Goal: Navigation & Orientation: Find specific page/section

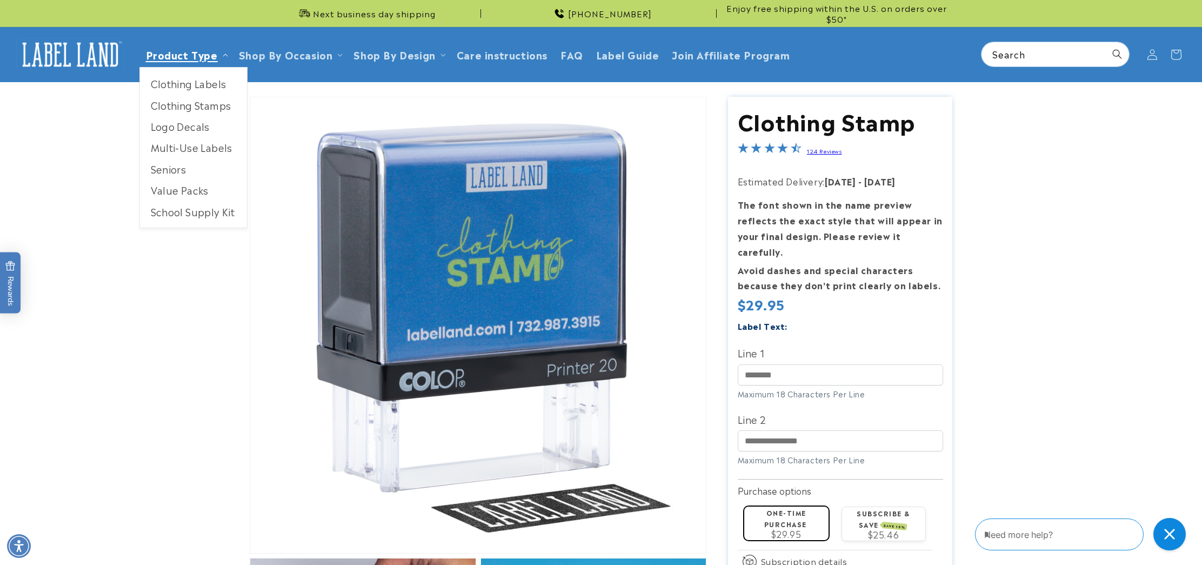
click at [195, 57] on link "Product Type" at bounding box center [182, 54] width 72 height 15
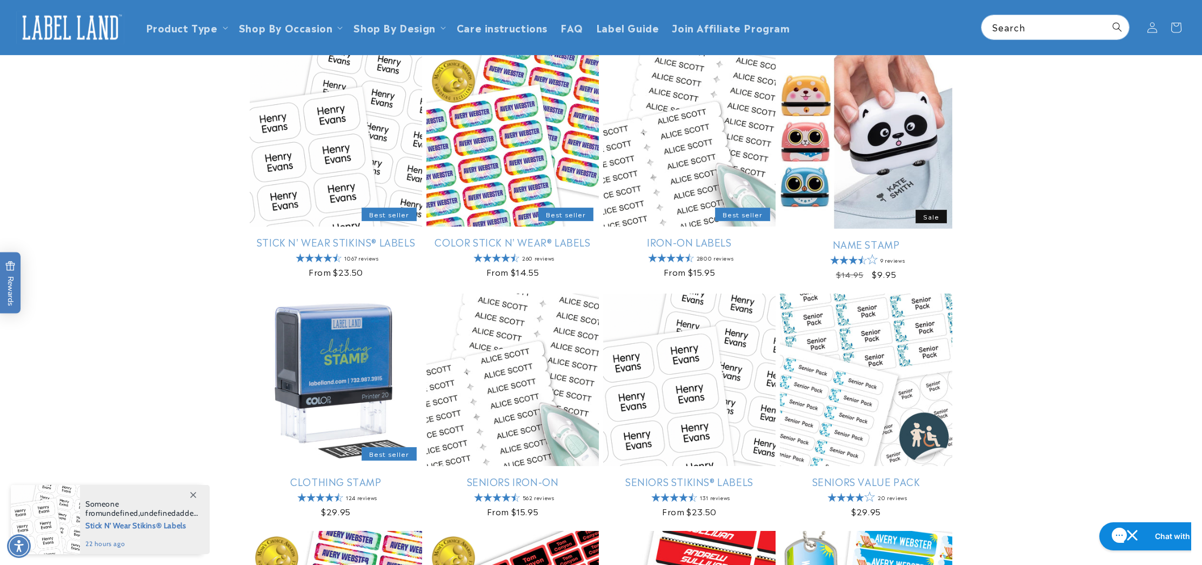
scroll to position [110, 0]
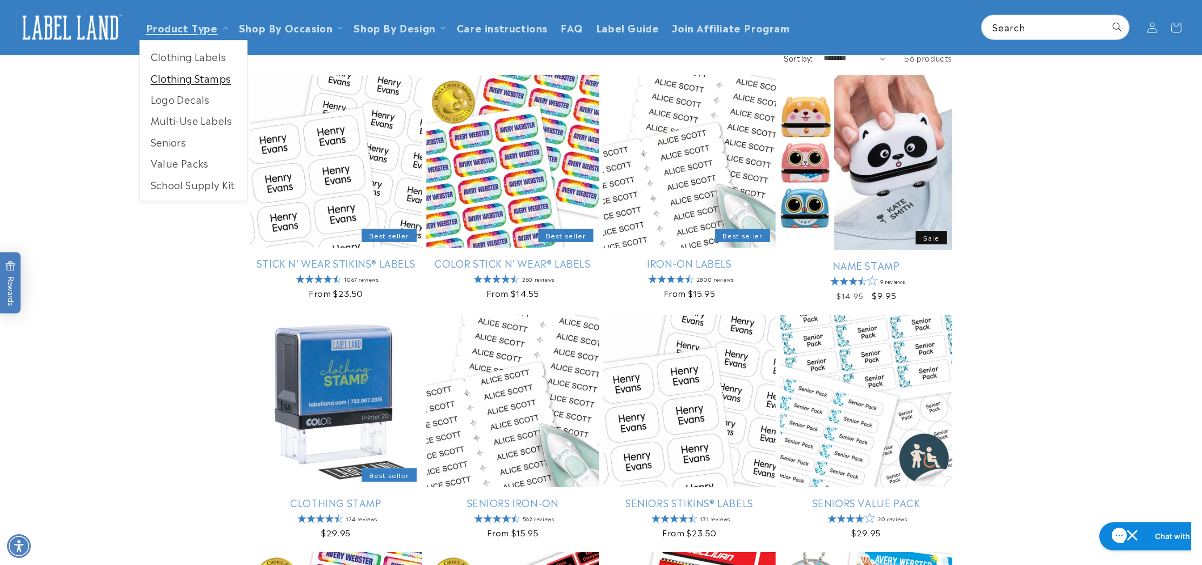
click at [208, 76] on link "Clothing Stamps" at bounding box center [193, 78] width 107 height 21
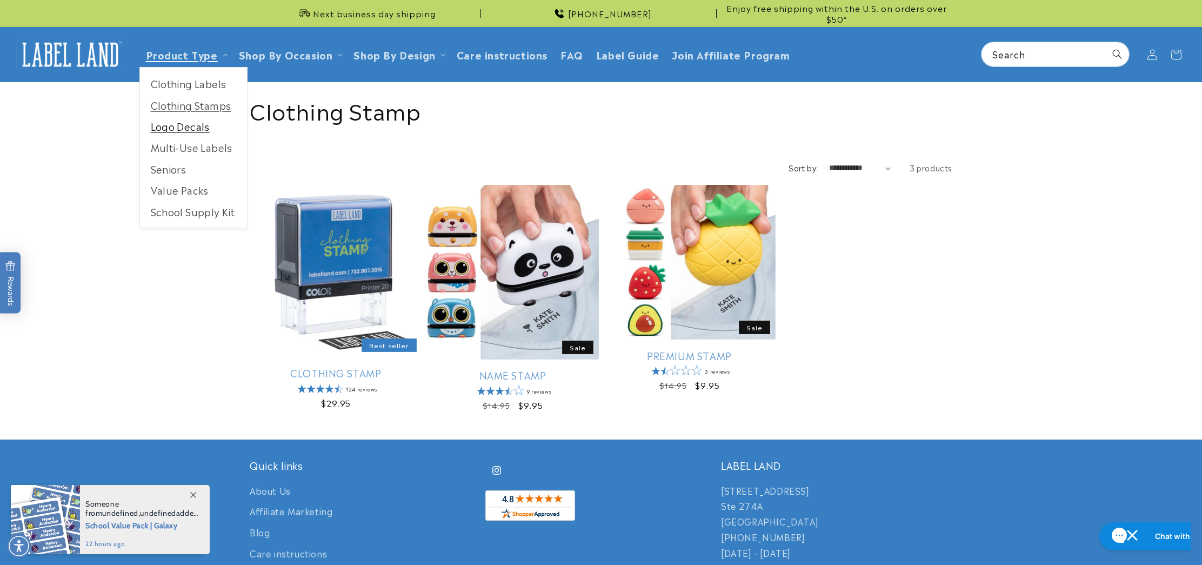
click at [192, 126] on link "Logo Decals" at bounding box center [193, 126] width 107 height 21
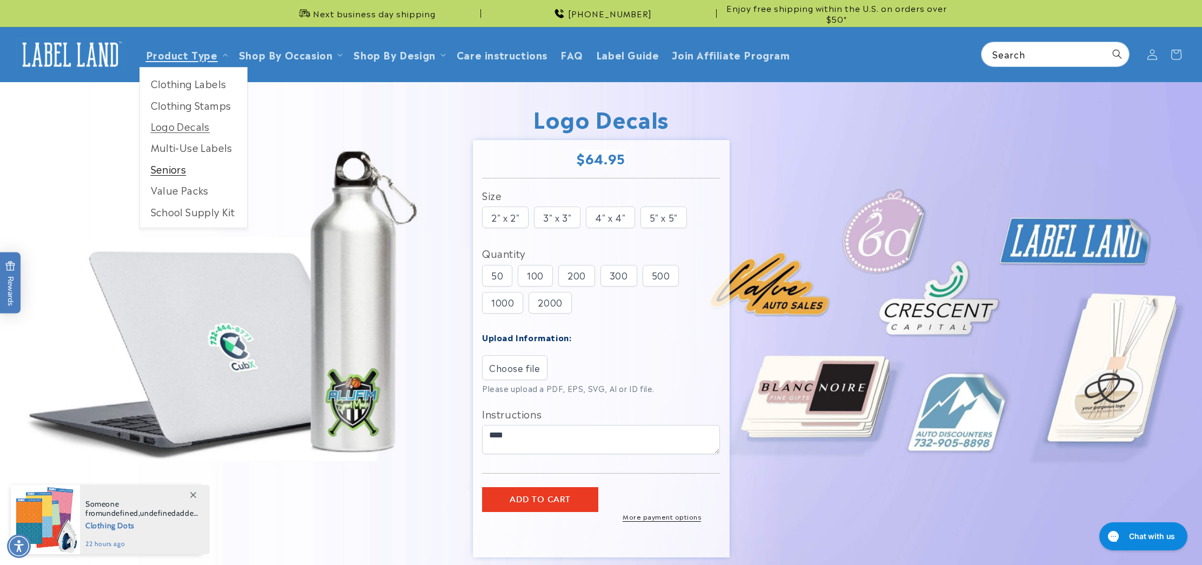
click at [164, 168] on link "Seniors" at bounding box center [193, 168] width 107 height 21
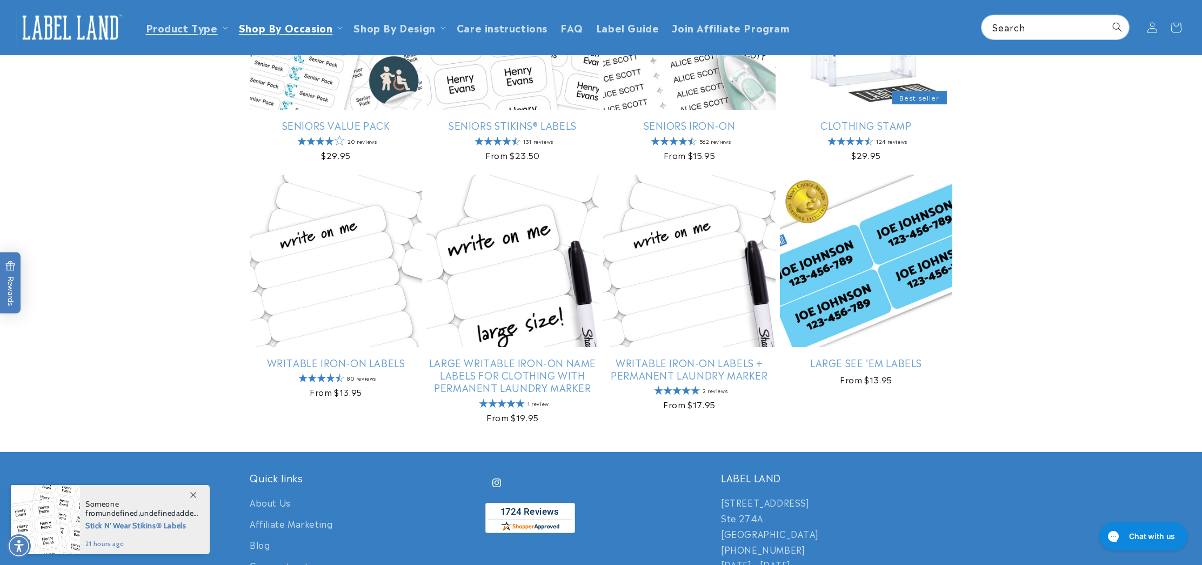
scroll to position [235, 0]
